Goal: Task Accomplishment & Management: Manage account settings

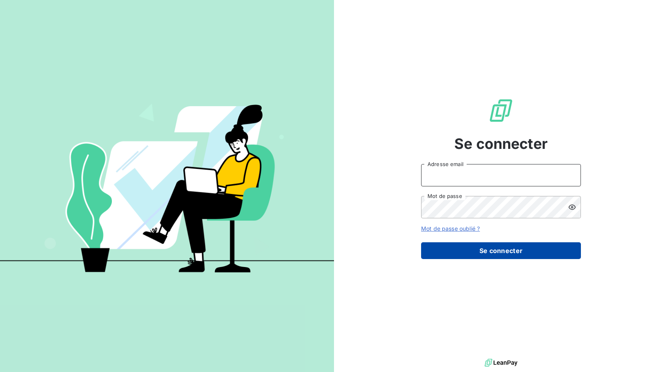
type input "[EMAIL_ADDRESS][DOMAIN_NAME]"
click at [494, 247] on button "Se connecter" at bounding box center [501, 250] width 160 height 17
